Goal: Transaction & Acquisition: Purchase product/service

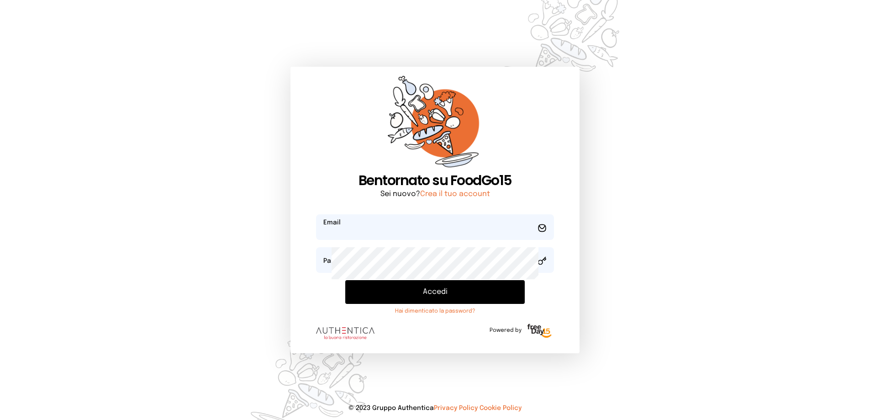
type input "**********"
click at [427, 304] on button "Accedi" at bounding box center [435, 292] width 180 height 24
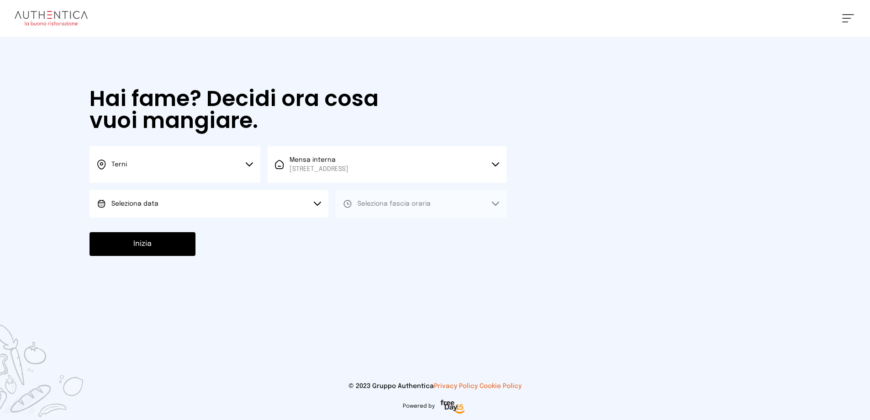
click at [193, 217] on button "Seleziona data" at bounding box center [209, 203] width 239 height 27
click at [156, 234] on span "[DATE], [DATE]" at bounding box center [133, 229] width 45 height 9
click at [401, 217] on button "Seleziona fascia oraria" at bounding box center [421, 203] width 171 height 27
click at [428, 241] on li "Pranzo" at bounding box center [421, 229] width 171 height 24
click at [195, 256] on button "Inizia" at bounding box center [143, 244] width 106 height 24
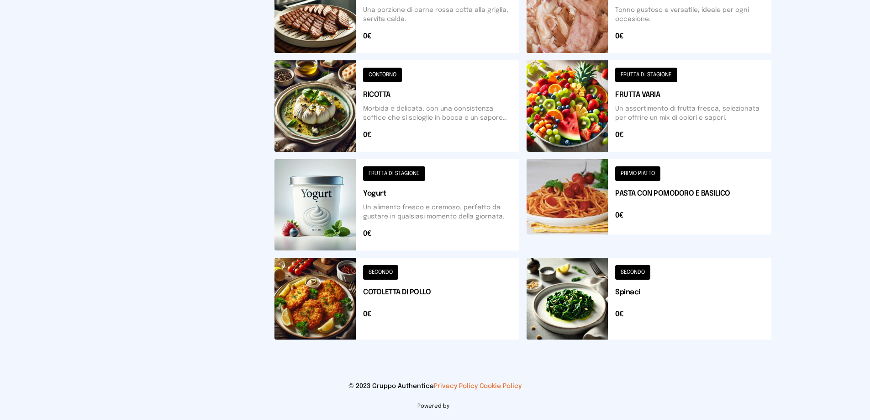
scroll to position [457, 0]
click at [422, 90] on button at bounding box center [396, 105] width 245 height 91
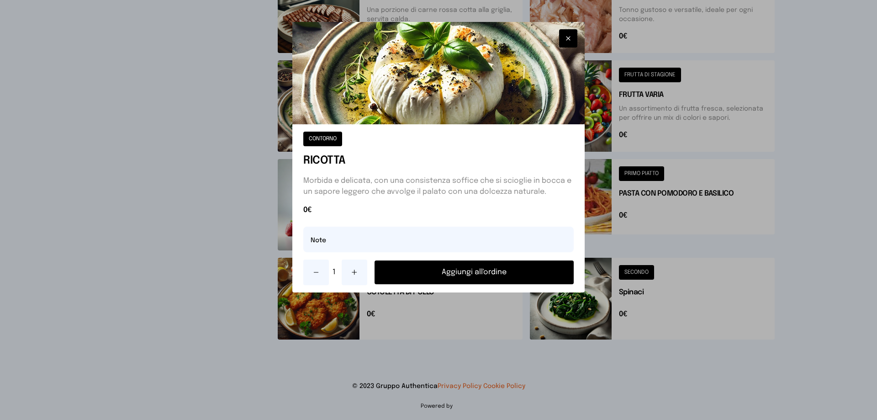
click at [454, 284] on button "Aggiungi all'ordine" at bounding box center [474, 272] width 199 height 24
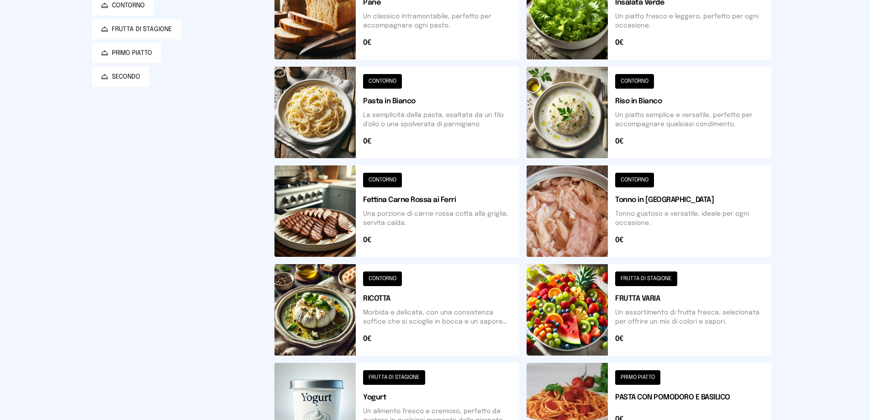
scroll to position [121, 0]
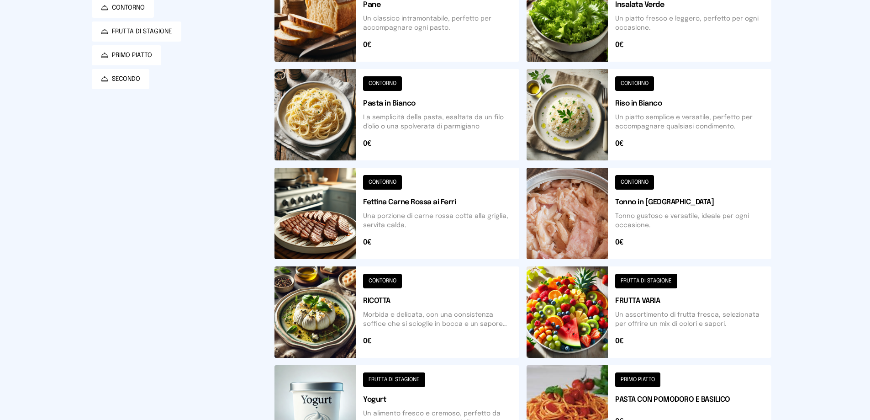
click at [659, 47] on button at bounding box center [649, 15] width 245 height 91
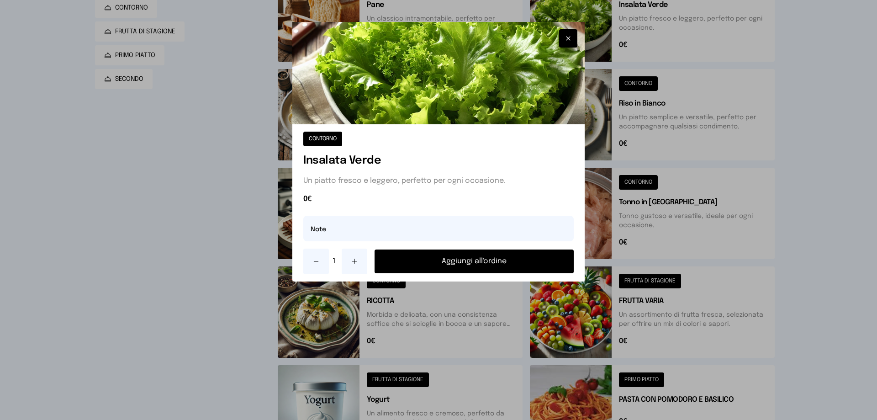
click at [491, 273] on button "Aggiungi all'ordine" at bounding box center [474, 261] width 199 height 24
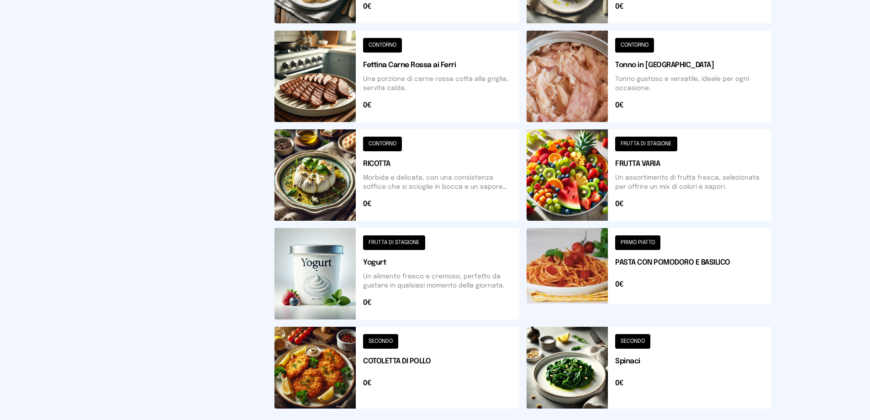
scroll to position [304, 0]
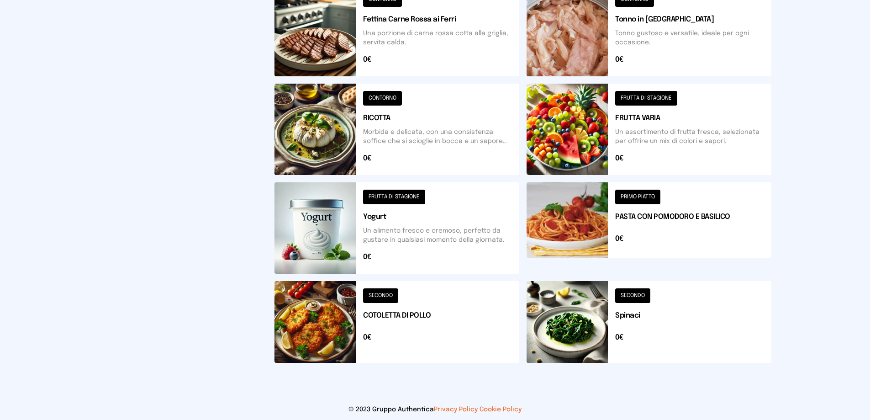
click at [428, 274] on button at bounding box center [396, 227] width 245 height 91
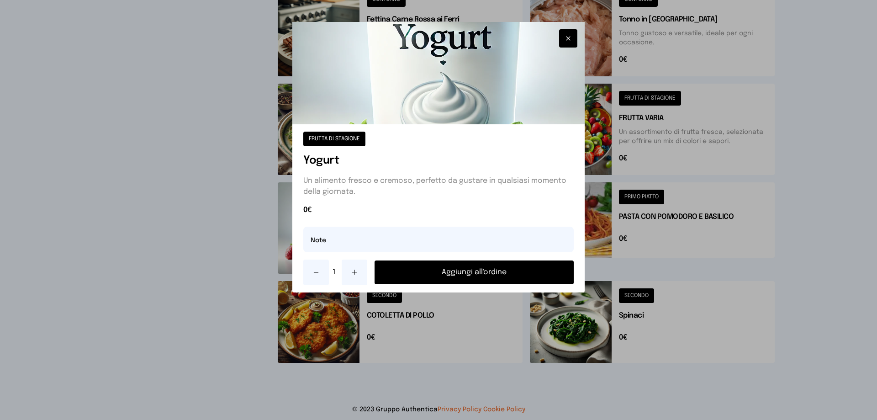
click at [446, 284] on button "Aggiungi all'ordine" at bounding box center [474, 272] width 199 height 24
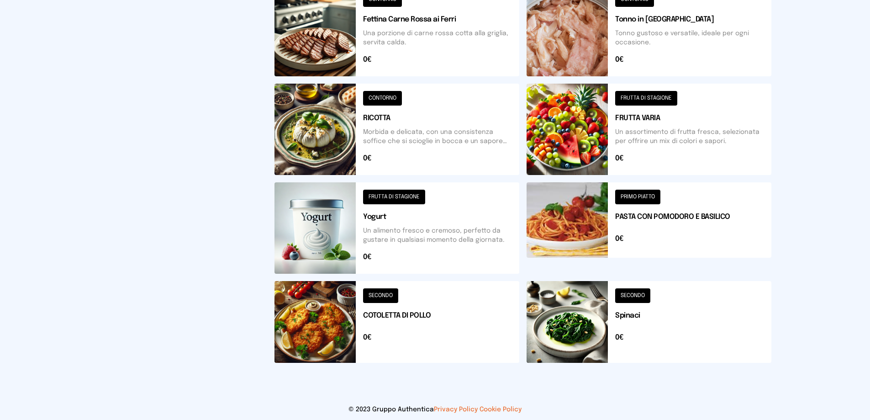
click at [412, 76] on button at bounding box center [396, 30] width 245 height 91
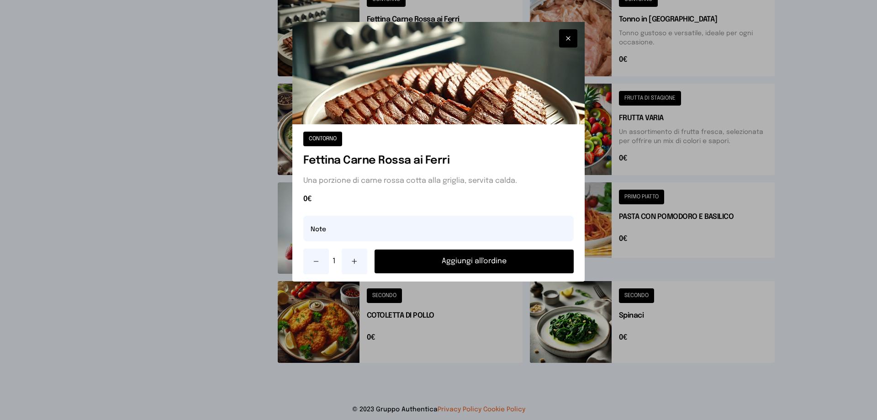
click at [449, 273] on button "Aggiungi all'ordine" at bounding box center [474, 261] width 199 height 24
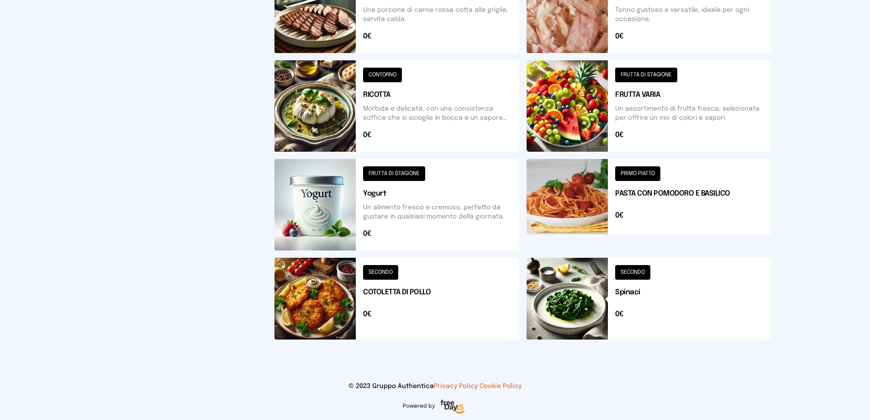
scroll to position [486, 0]
click at [639, 298] on button at bounding box center [649, 299] width 245 height 82
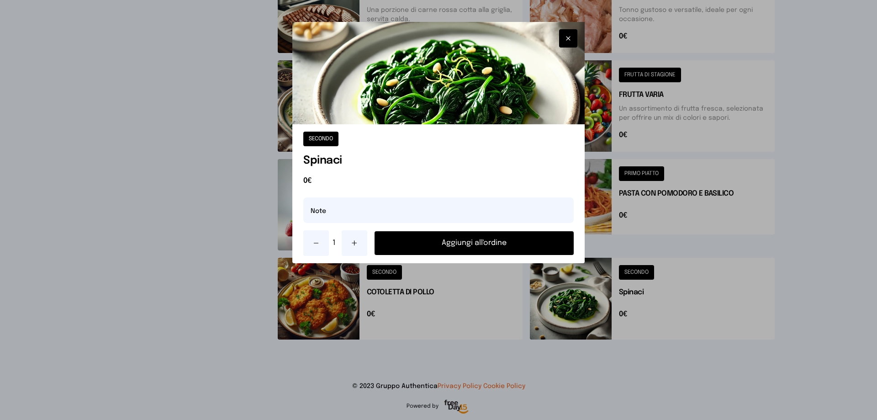
click at [511, 255] on button "Aggiungi all'ordine" at bounding box center [474, 243] width 199 height 24
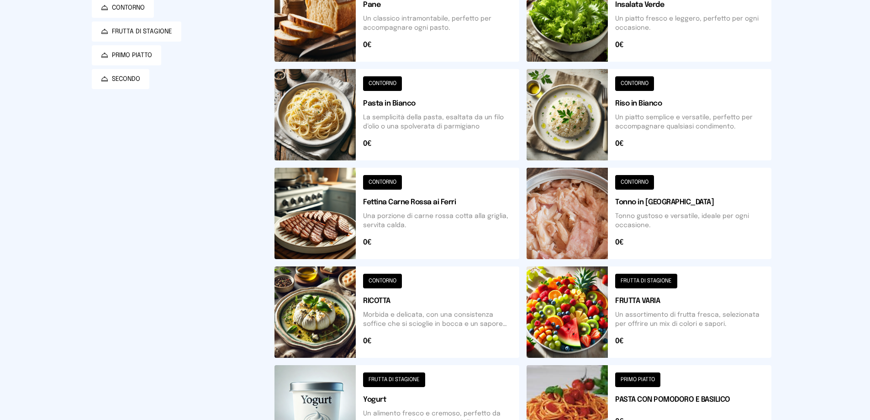
scroll to position [0, 0]
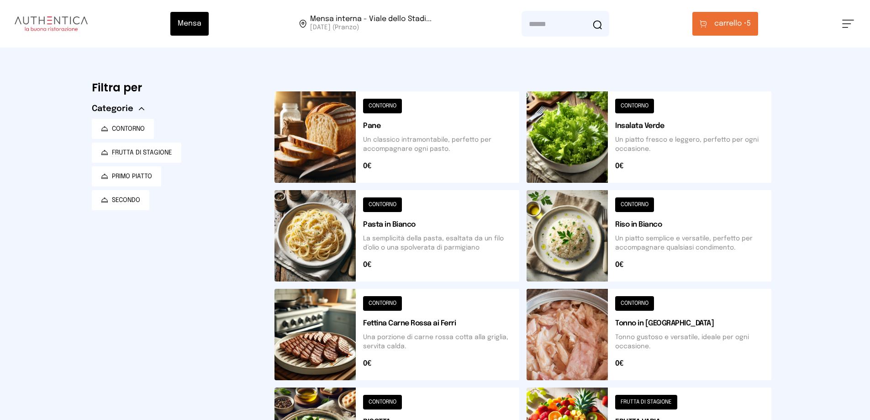
click at [736, 29] on span "carrello •" at bounding box center [730, 23] width 32 height 11
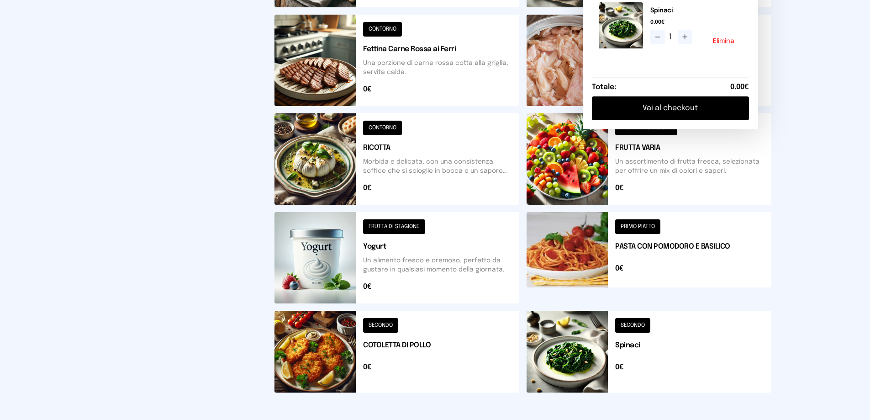
scroll to position [320, 0]
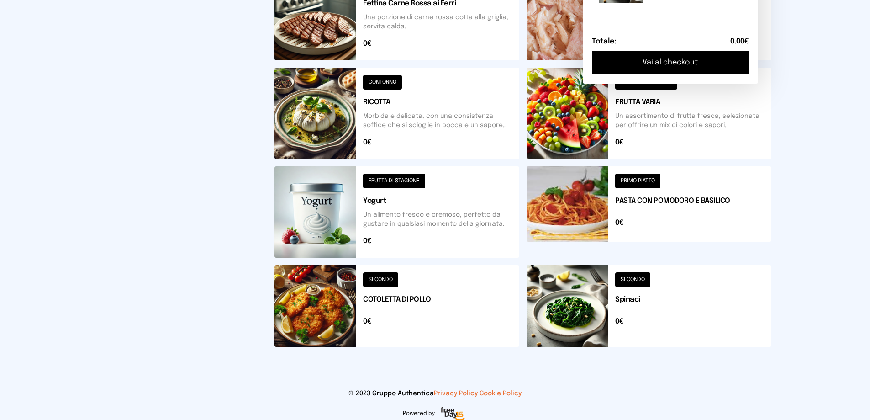
click at [675, 74] on button "Vai al checkout" at bounding box center [670, 63] width 157 height 24
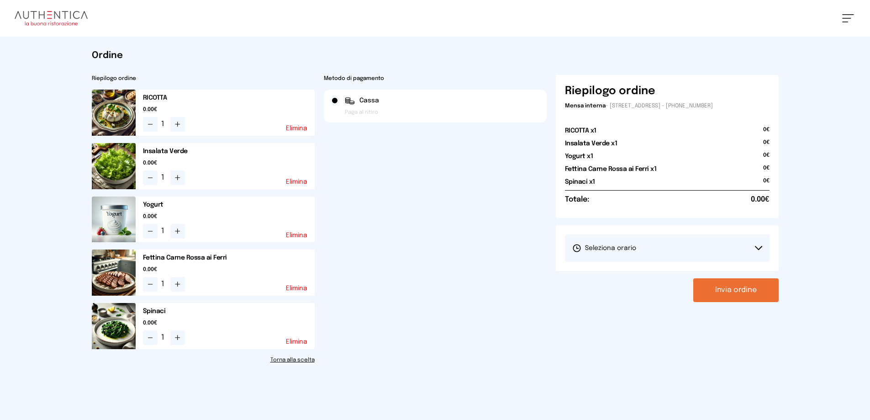
click at [666, 262] on button "Seleziona orario" at bounding box center [667, 247] width 205 height 27
click at [618, 278] on span "1° Turno (13:00 - 15:00)" at bounding box center [606, 273] width 69 height 9
click at [706, 302] on button "Invia ordine" at bounding box center [735, 290] width 85 height 24
